Goal: Task Accomplishment & Management: Use online tool/utility

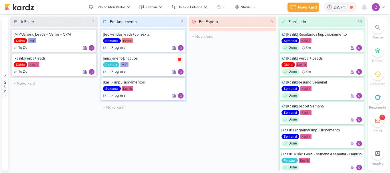
click at [181, 59] on icon at bounding box center [179, 59] width 3 height 3
click at [349, 7] on div "2h57m" at bounding box center [349, 7] width 14 height 6
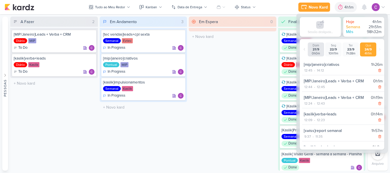
click at [277, 46] on div "A Fazer 2 [MIP/Janeiro]Leads + Verba + CRM Diário MIP To Do" at bounding box center [188, 94] width 356 height 155
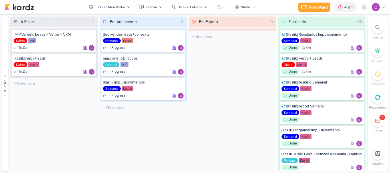
click at [374, 29] on div at bounding box center [378, 27] width 13 height 13
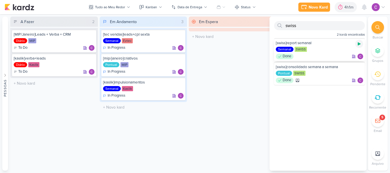
click at [358, 43] on icon at bounding box center [359, 44] width 5 height 5
click at [358, 44] on icon at bounding box center [359, 44] width 3 height 3
click at [179, 59] on icon at bounding box center [179, 59] width 3 height 3
click at [180, 59] on icon at bounding box center [179, 59] width 3 height 3
click at [378, 28] on icon at bounding box center [378, 27] width 5 height 5
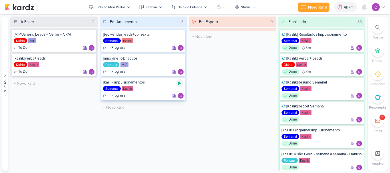
click at [179, 85] on icon at bounding box center [179, 83] width 5 height 5
click at [180, 84] on icon at bounding box center [179, 83] width 3 height 3
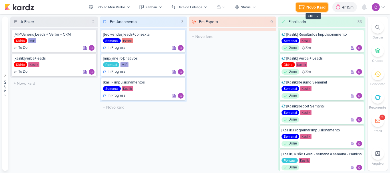
click at [316, 7] on div "Novo Kard" at bounding box center [316, 7] width 19 height 6
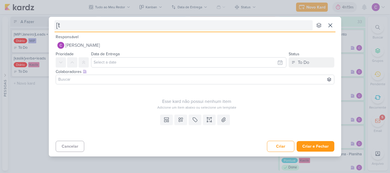
type input "[tr"
type input "[treinamento"
type input "[treinamen"
type input "["
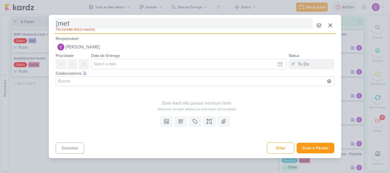
type input "[meta"
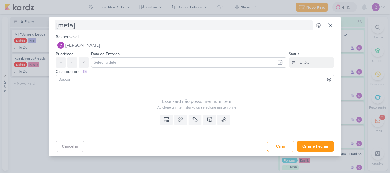
type input "[meta]t"
type input "[meta]tre"
type input "[meta]treinamento"
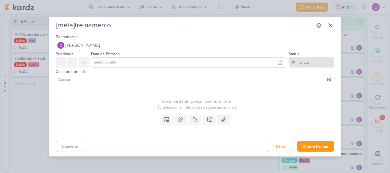
type input "[meta]treinamento"
click at [308, 63] on div "To Do" at bounding box center [303, 62] width 11 height 7
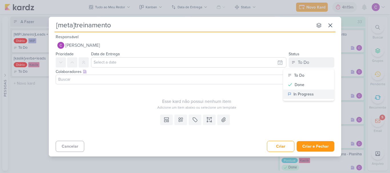
click at [300, 94] on div "In Progress" at bounding box center [304, 94] width 20 height 6
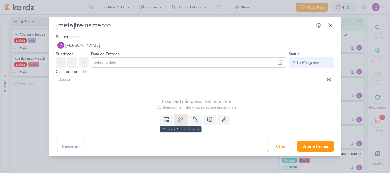
click at [178, 119] on icon at bounding box center [181, 120] width 6 height 6
click at [193, 121] on icon at bounding box center [195, 120] width 6 height 6
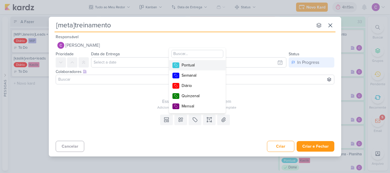
click at [195, 63] on div "Pontual" at bounding box center [200, 65] width 37 height 6
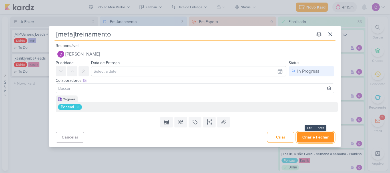
click at [311, 139] on button "Criar e Fechar" at bounding box center [316, 137] width 38 height 11
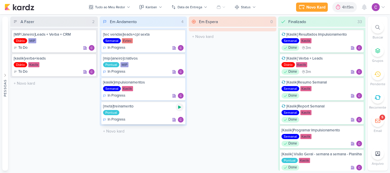
click at [180, 108] on icon at bounding box center [179, 107] width 3 height 3
